Goal: Check status: Check status

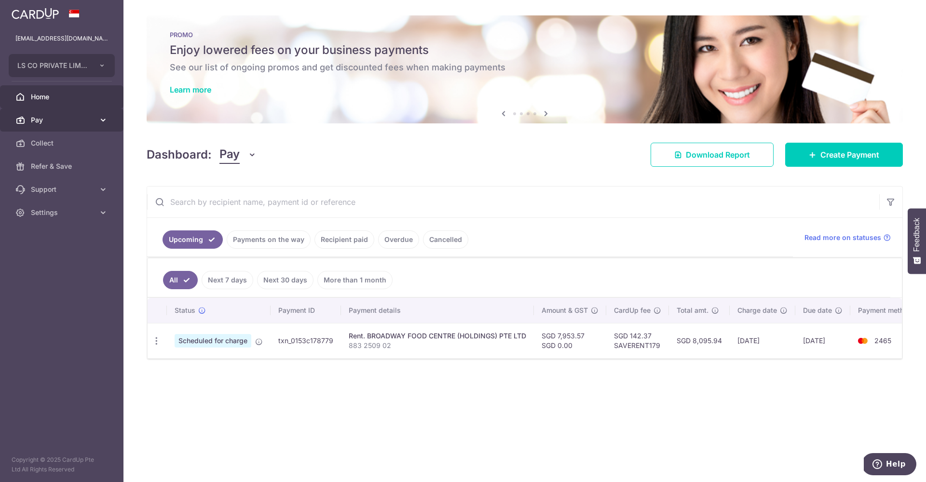
click at [101, 123] on icon at bounding box center [103, 120] width 10 height 10
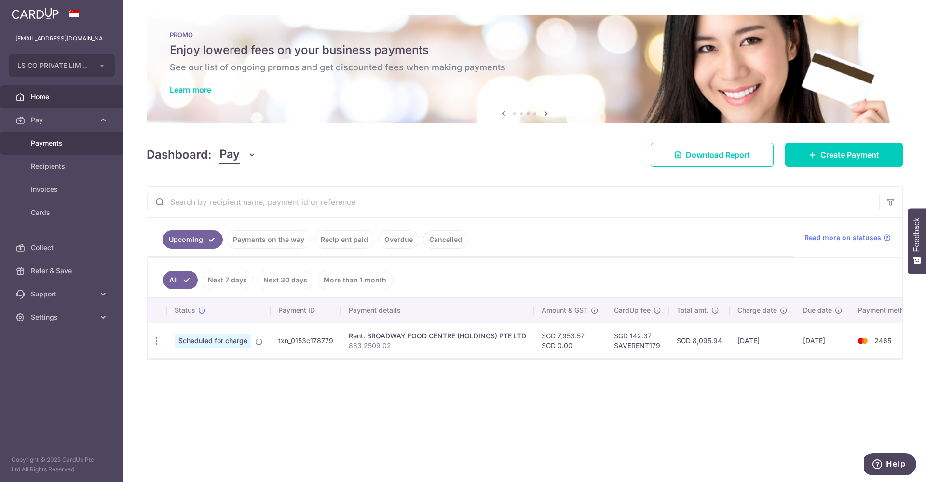
click at [75, 140] on span "Payments" at bounding box center [63, 143] width 64 height 10
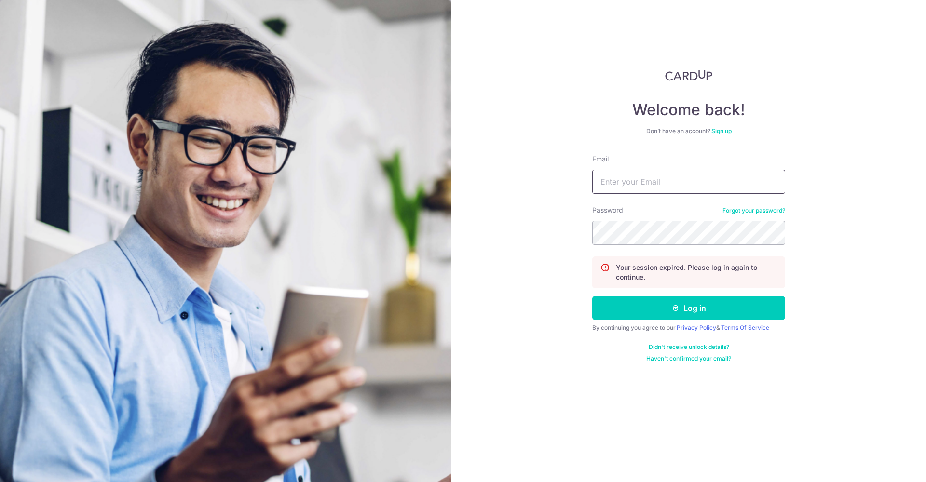
type input "[EMAIL_ADDRESS][DOMAIN_NAME]"
click at [688, 308] on button "Log in" at bounding box center [688, 308] width 193 height 24
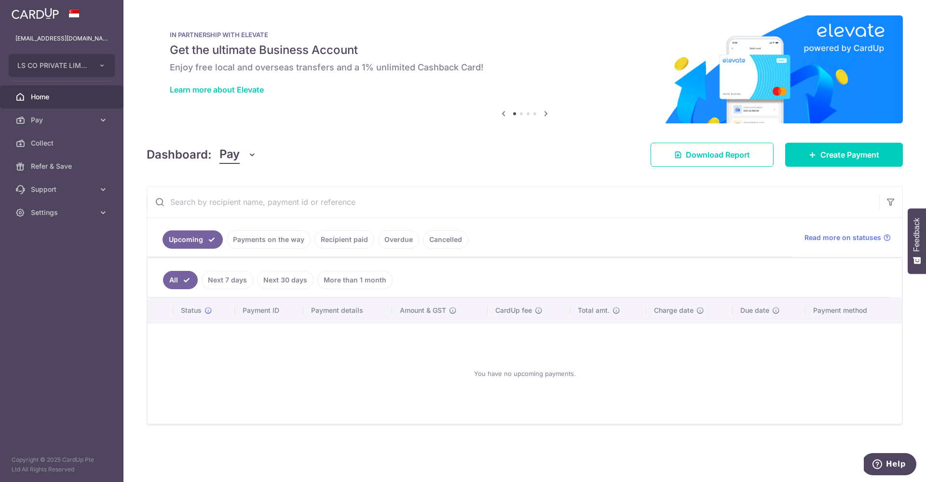
click at [353, 239] on link "Recipient paid" at bounding box center [344, 239] width 60 height 18
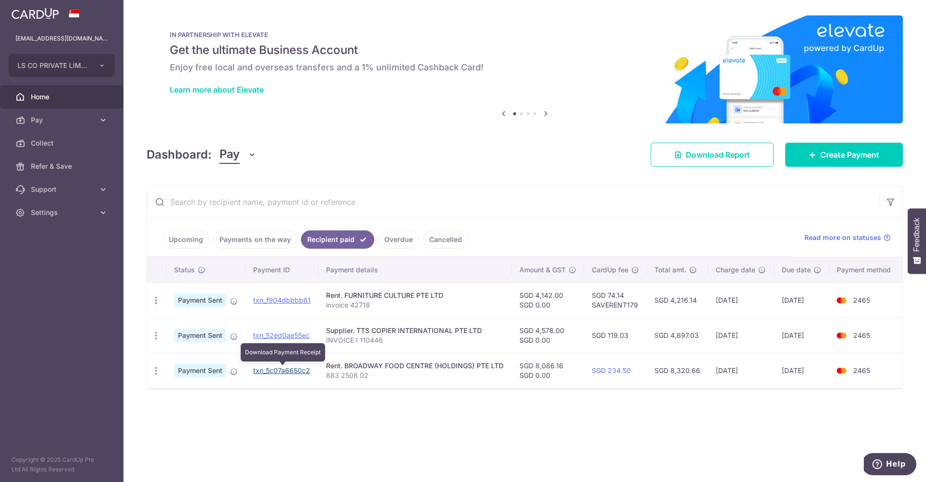
click at [268, 371] on link "txn_5c07a6650c2" at bounding box center [281, 370] width 57 height 8
